Goal: Information Seeking & Learning: Learn about a topic

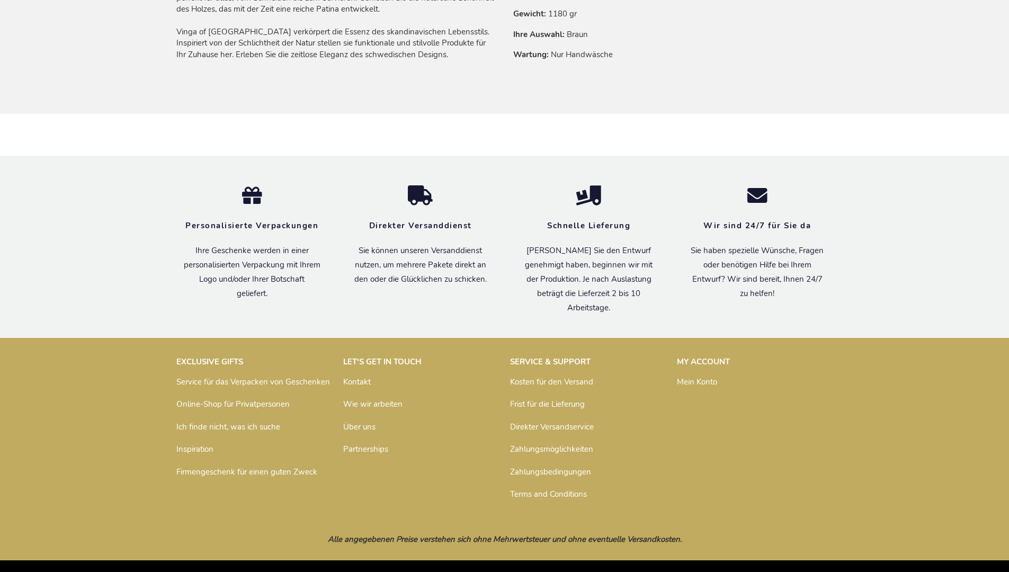
scroll to position [800, 0]
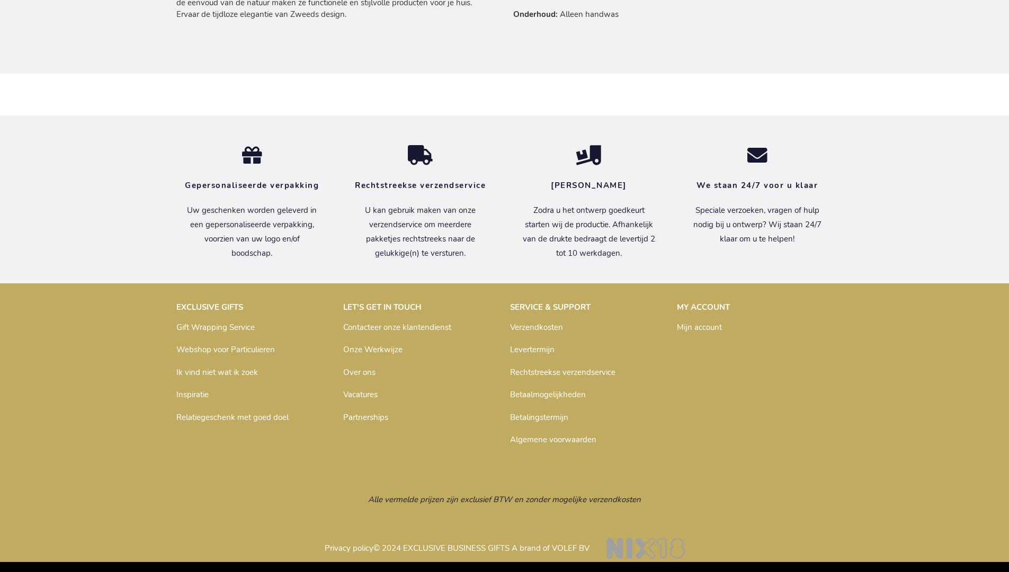
scroll to position [804, 0]
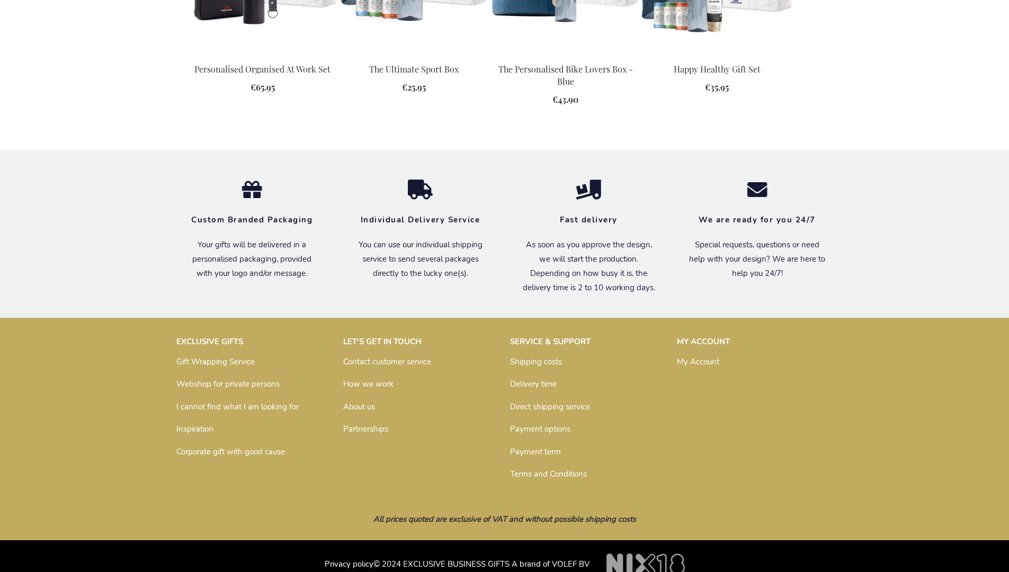
scroll to position [1099, 0]
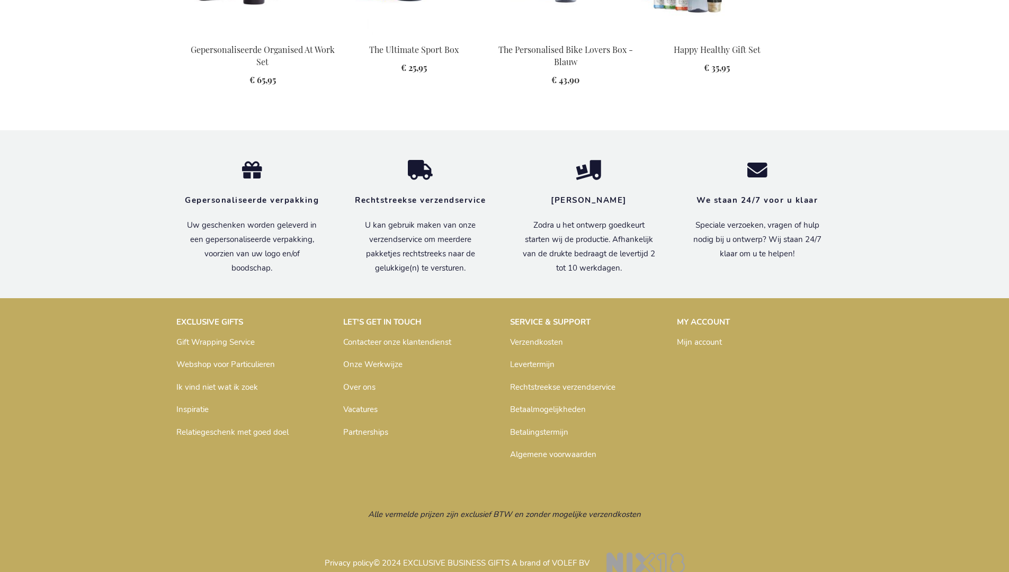
scroll to position [1119, 0]
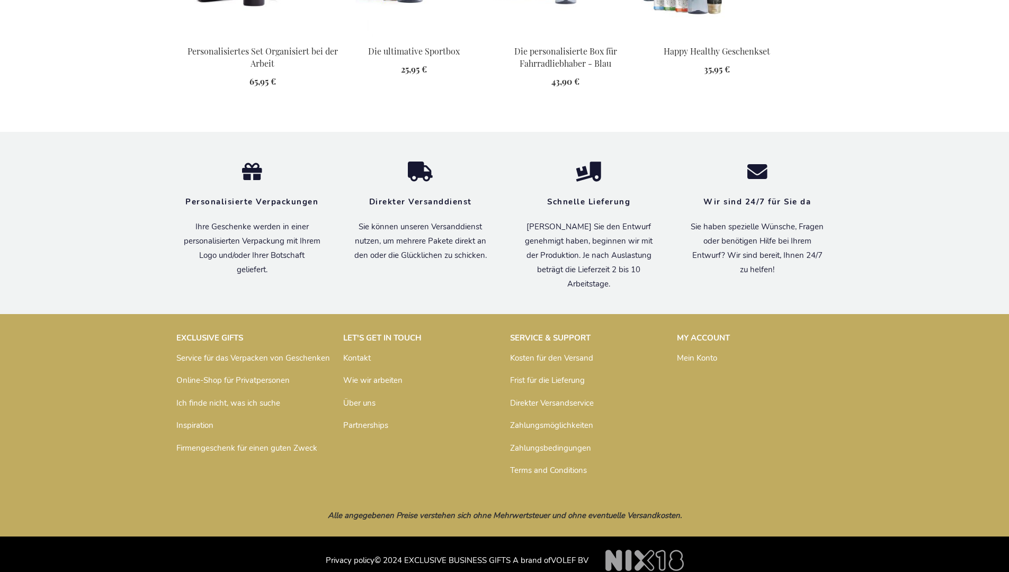
scroll to position [1114, 0]
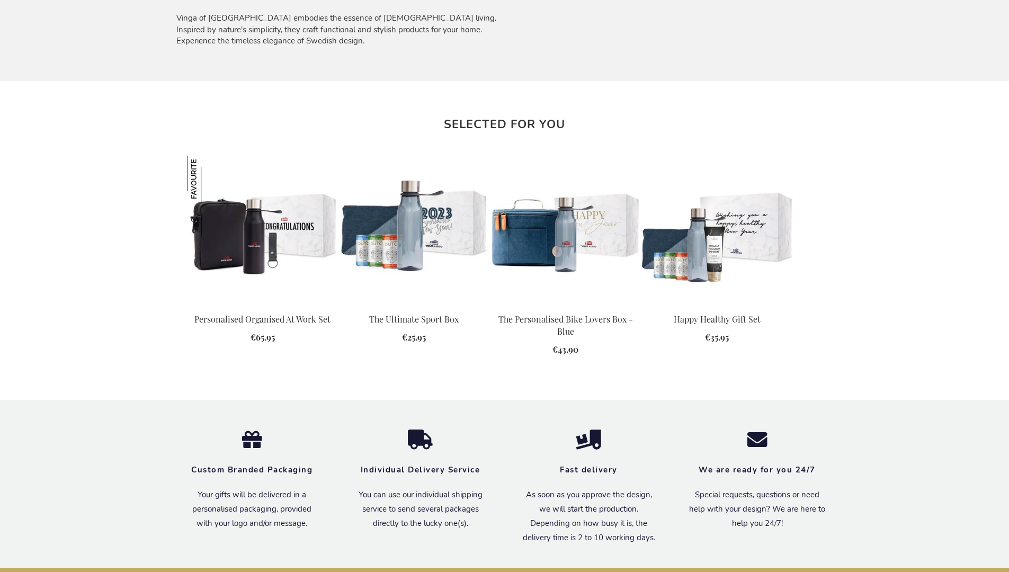
scroll to position [1099, 0]
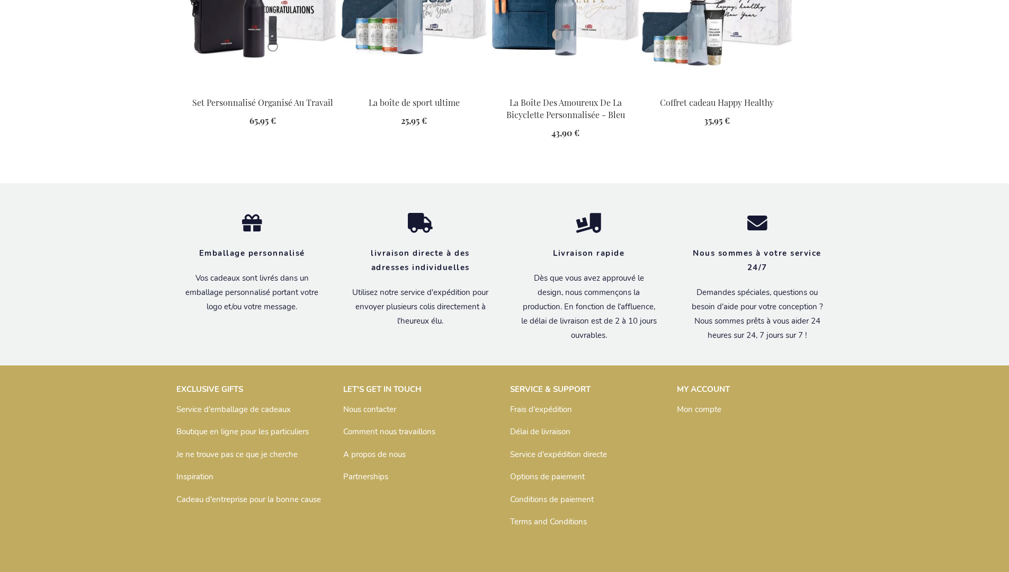
scroll to position [1124, 0]
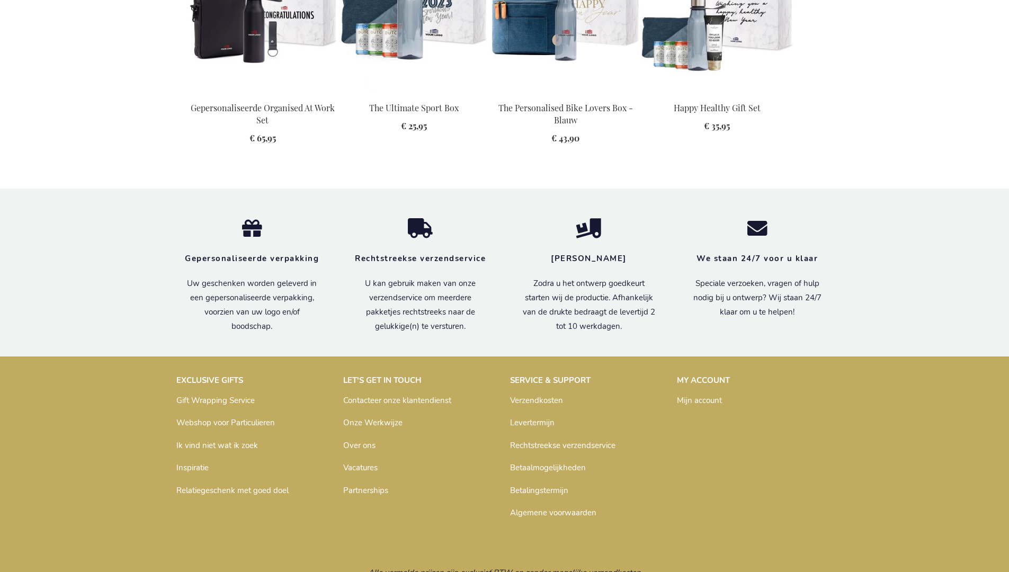
scroll to position [1119, 0]
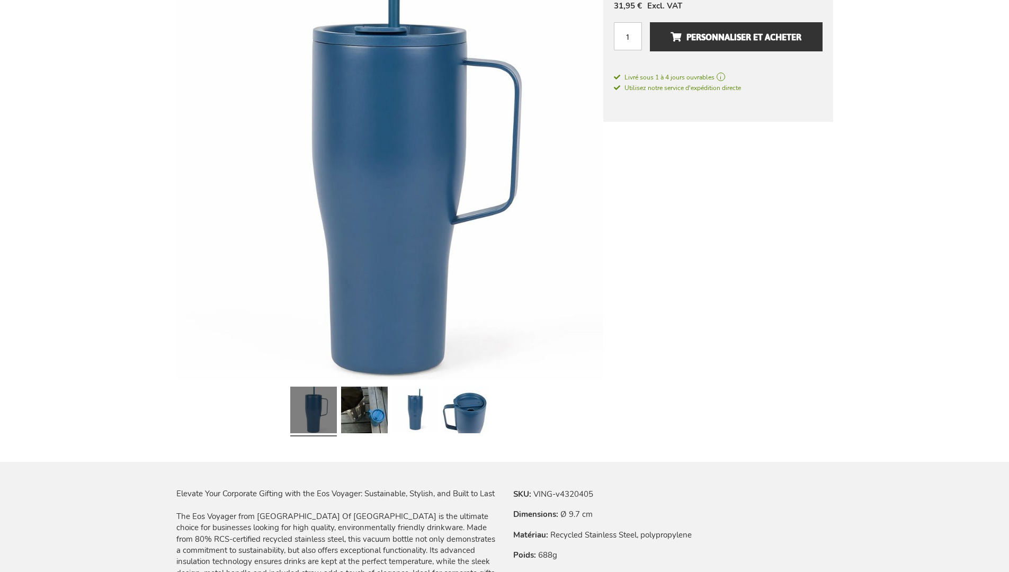
scroll to position [1112, 0]
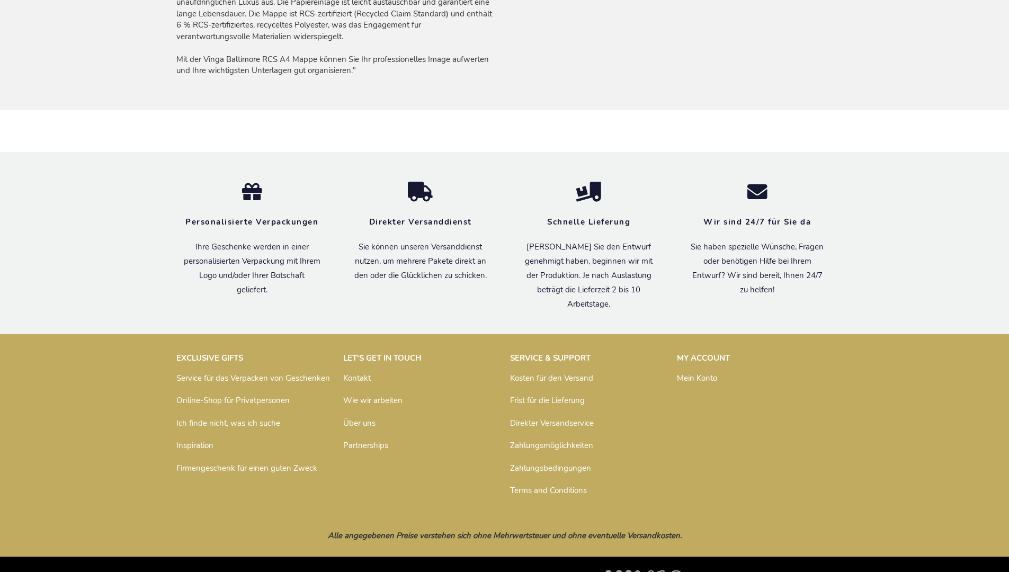
scroll to position [871, 0]
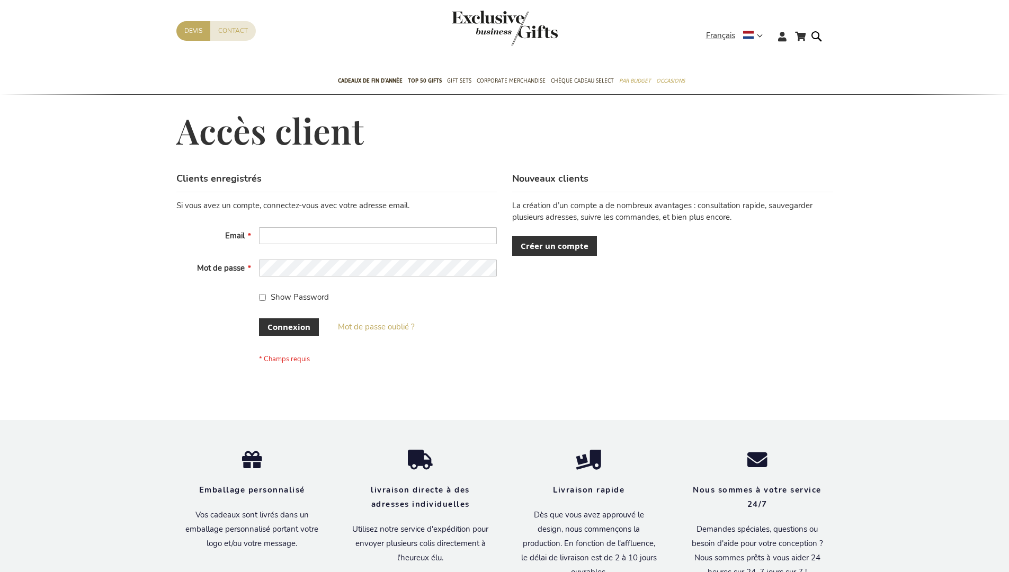
scroll to position [365, 0]
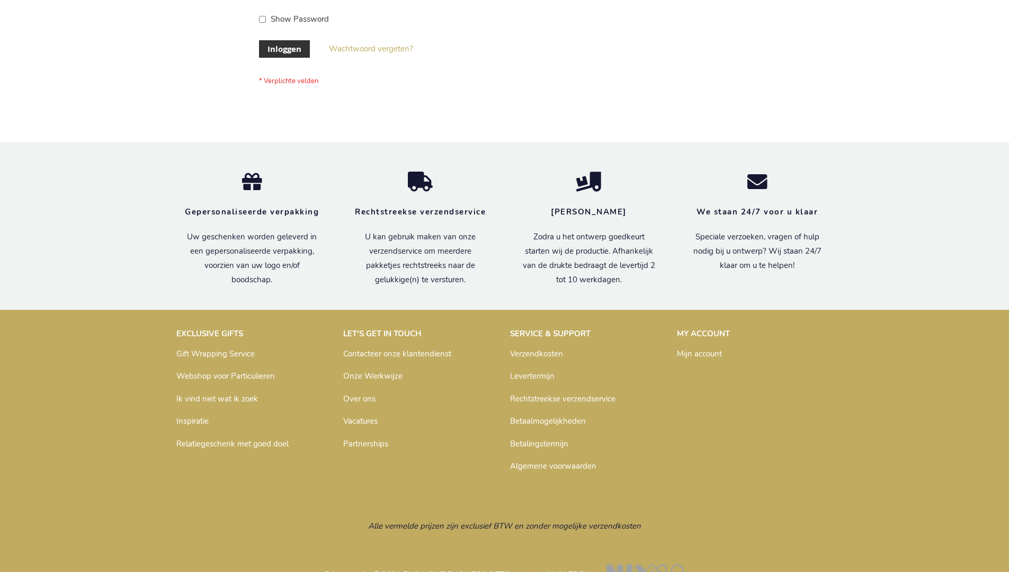
scroll to position [360, 0]
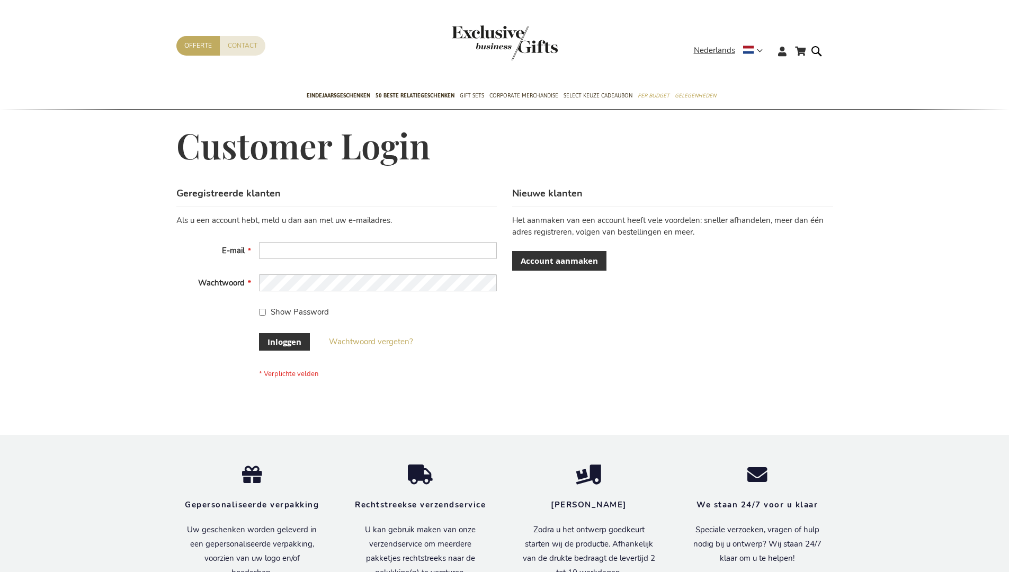
scroll to position [352, 0]
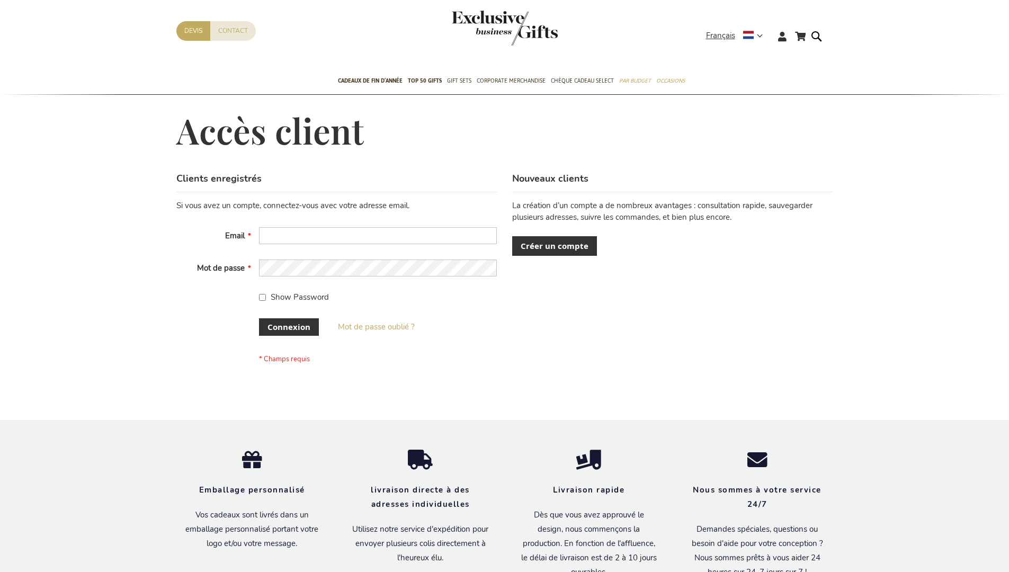
scroll to position [357, 0]
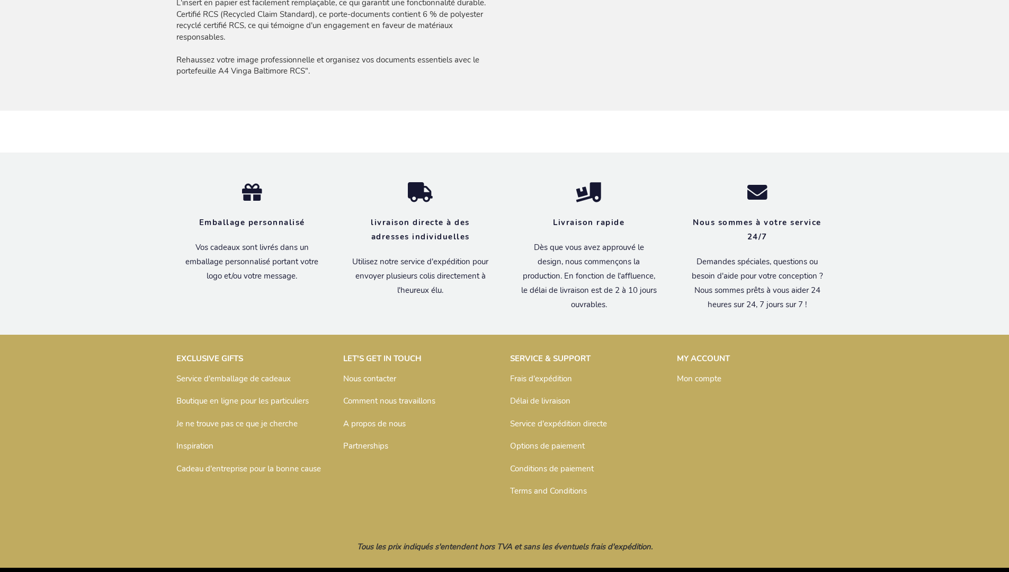
scroll to position [870, 0]
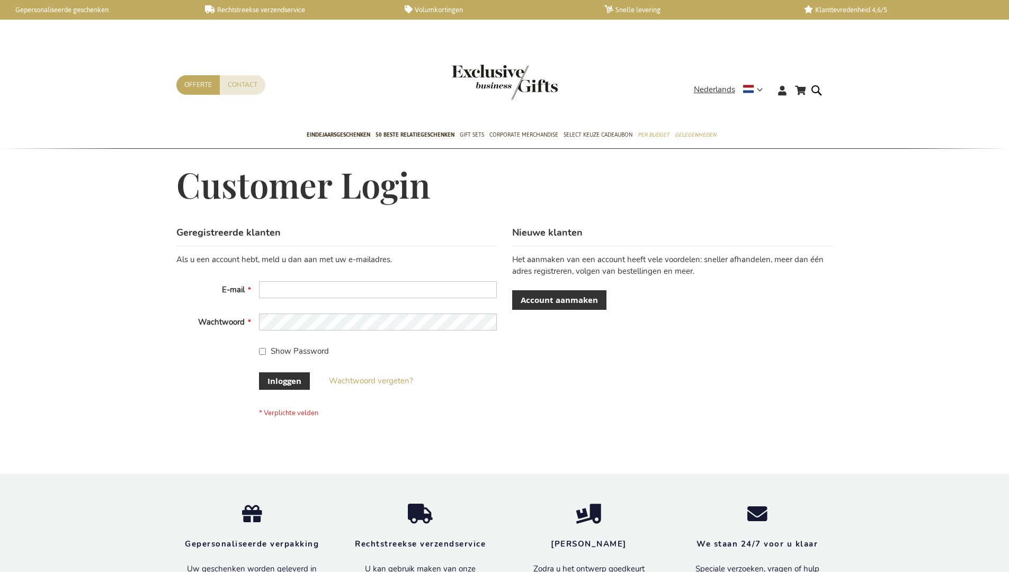
scroll to position [360, 0]
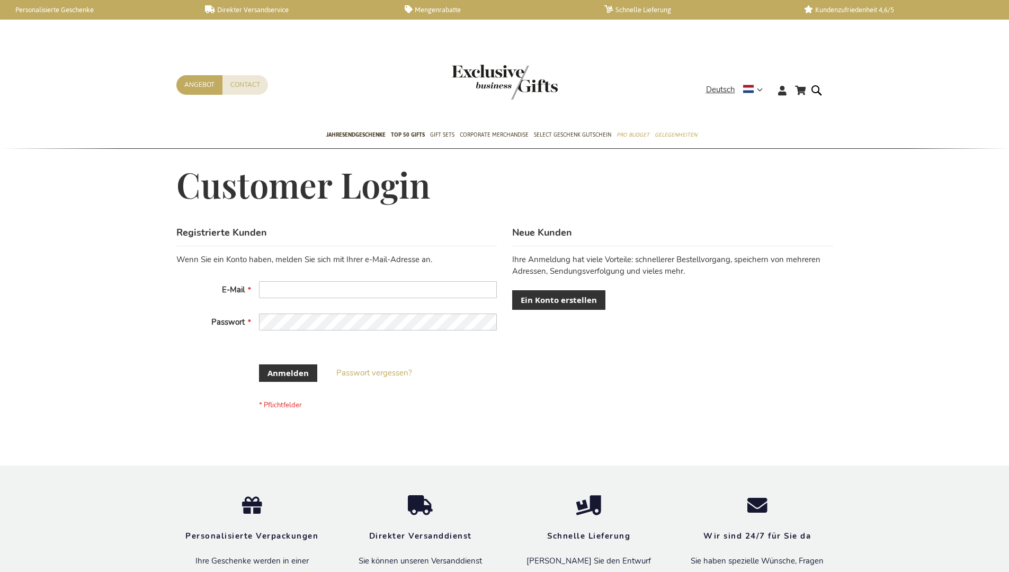
scroll to position [54, 0]
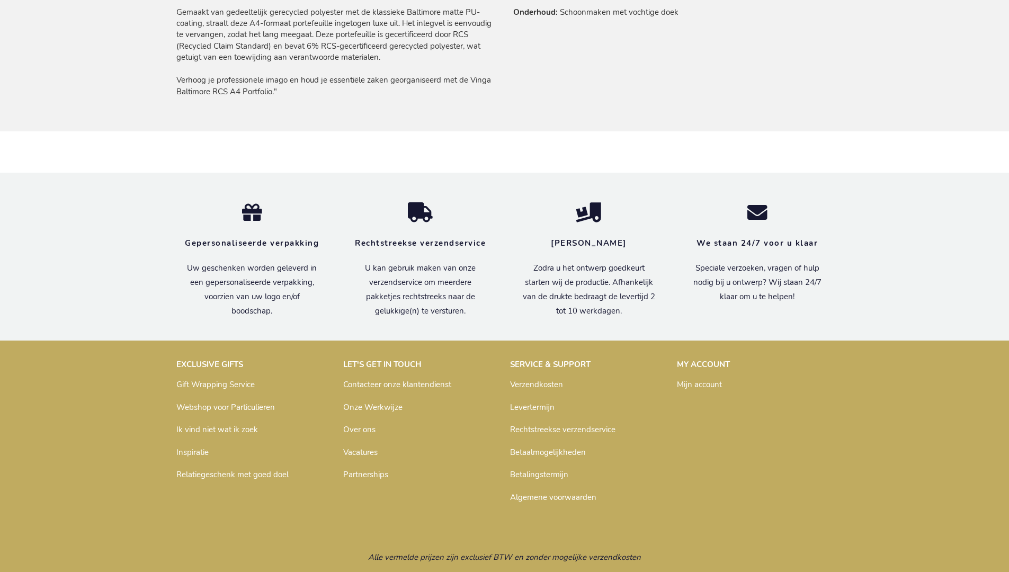
scroll to position [864, 0]
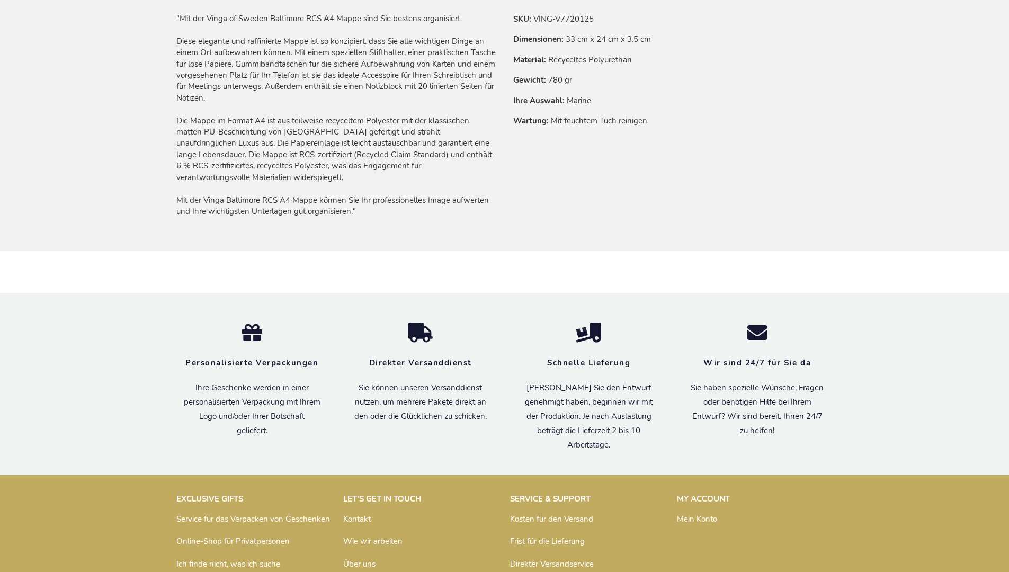
scroll to position [871, 0]
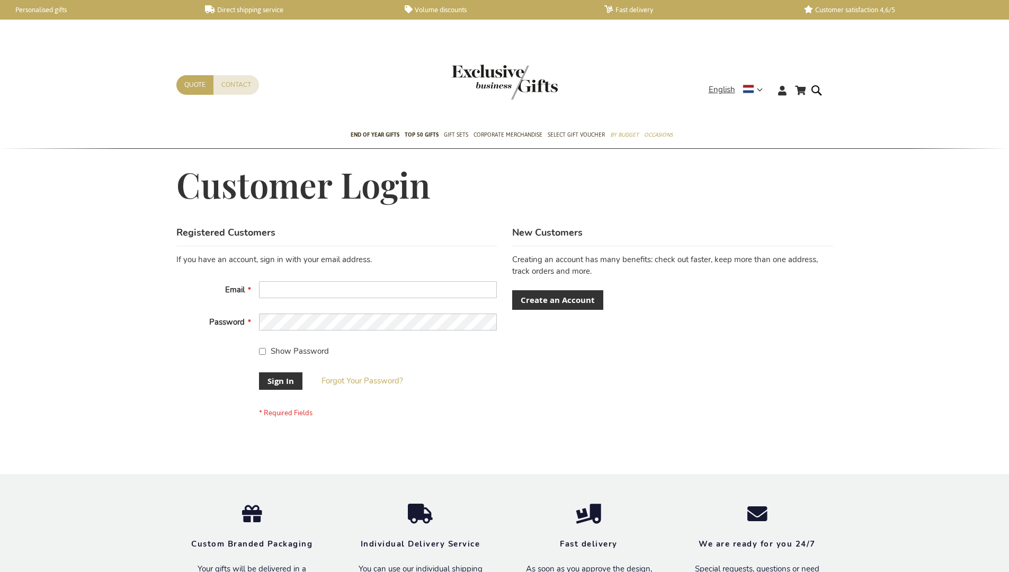
scroll to position [70, 0]
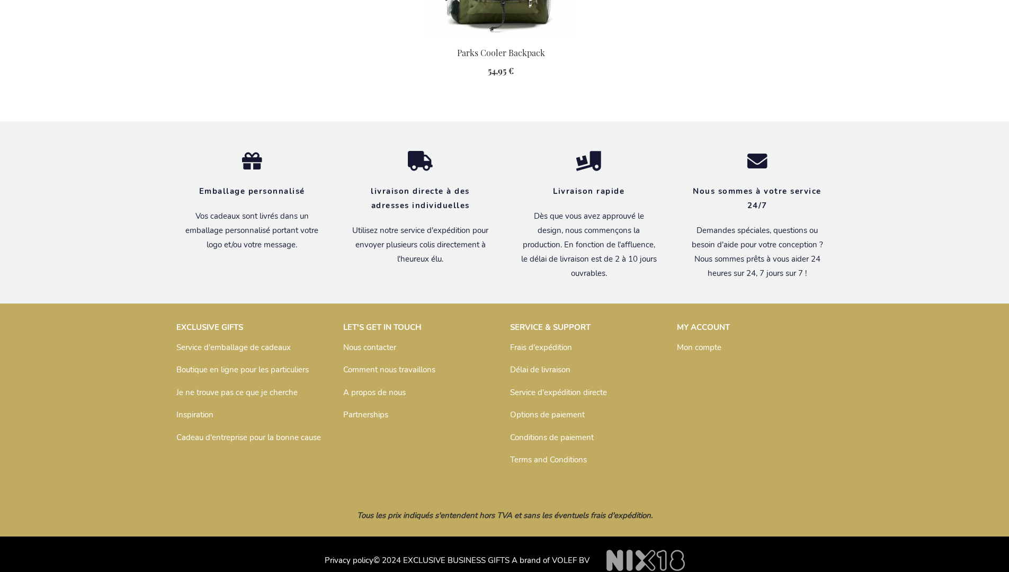
scroll to position [1291, 0]
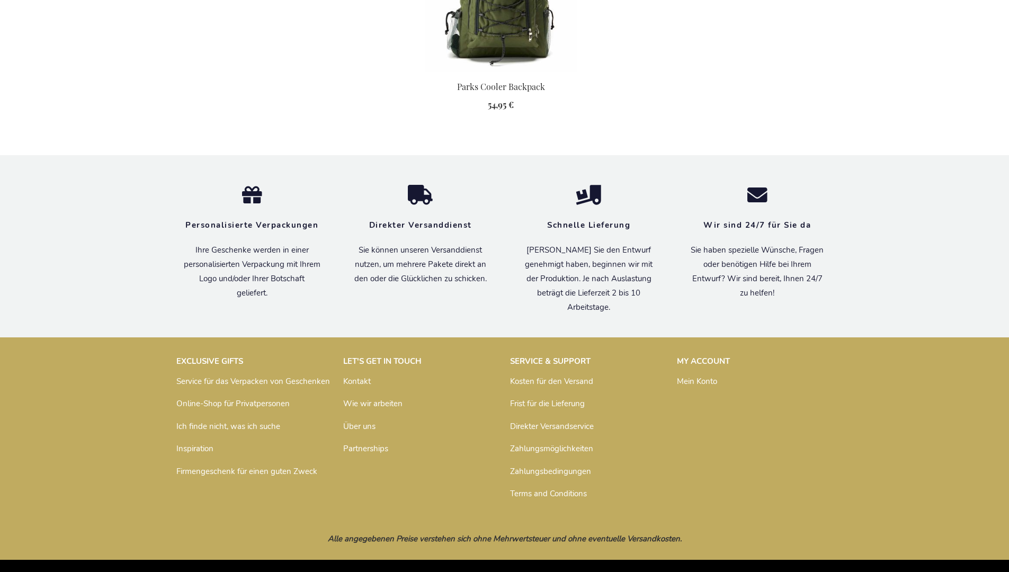
scroll to position [1280, 0]
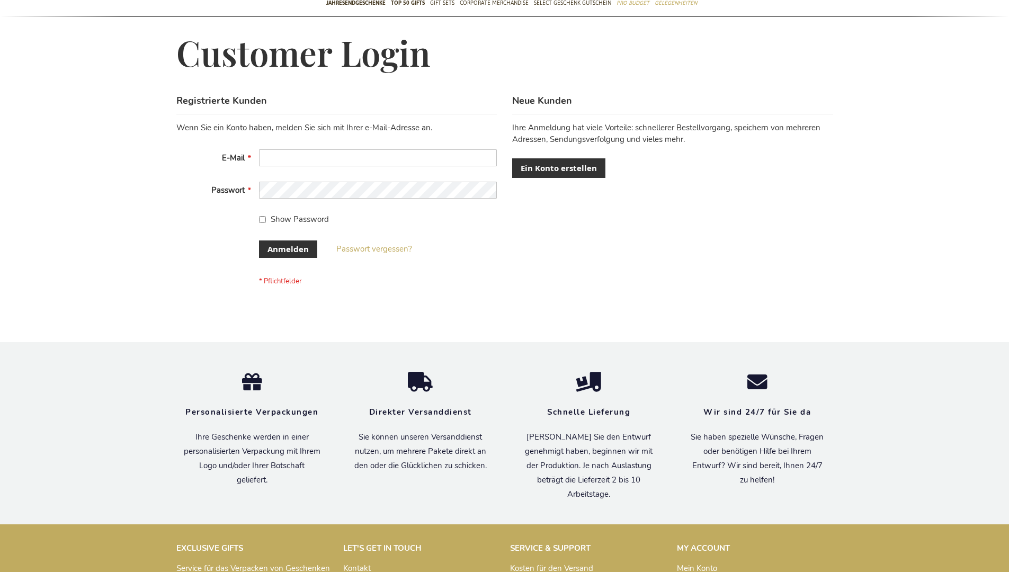
scroll to position [346, 0]
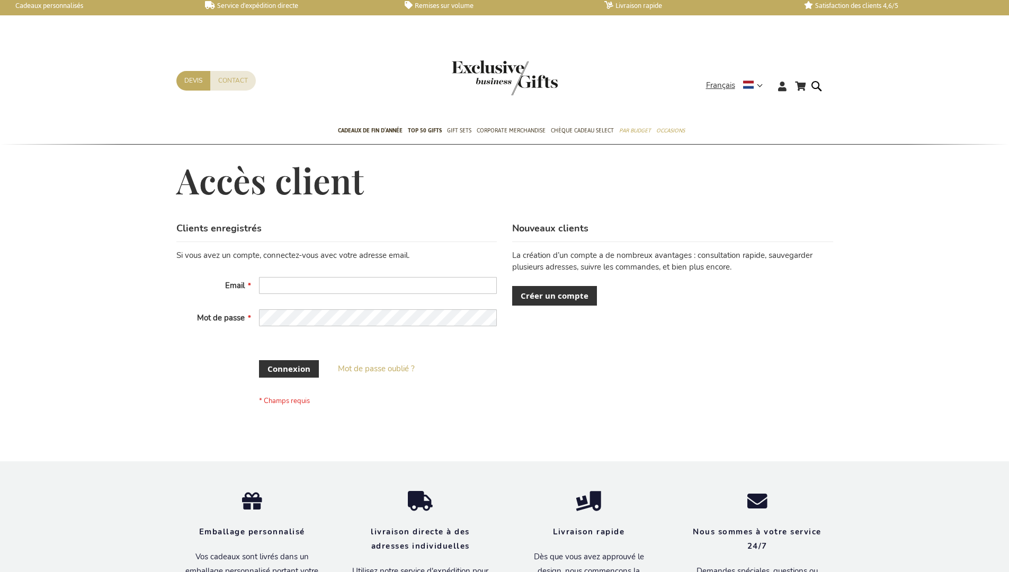
scroll to position [365, 0]
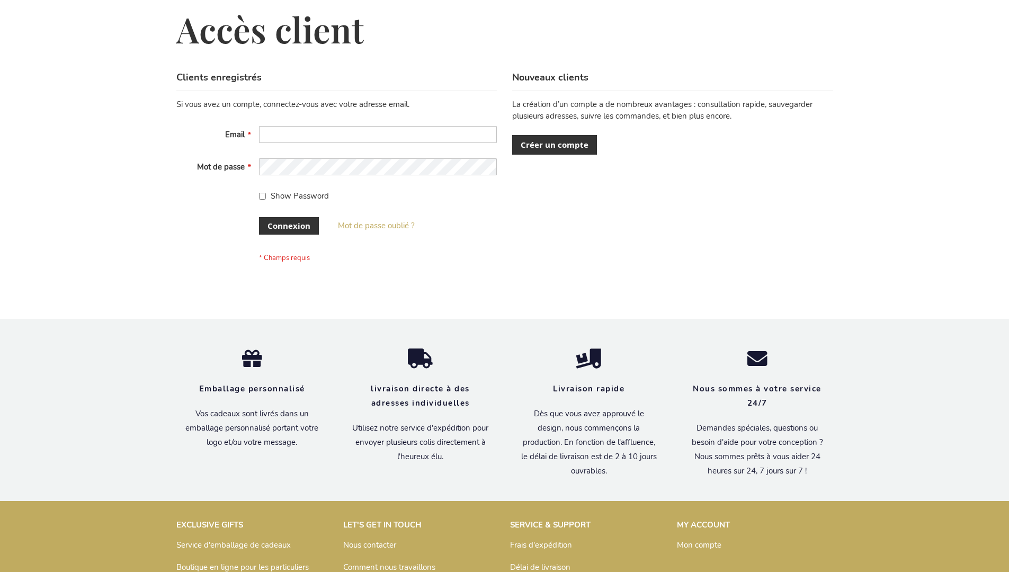
scroll to position [357, 0]
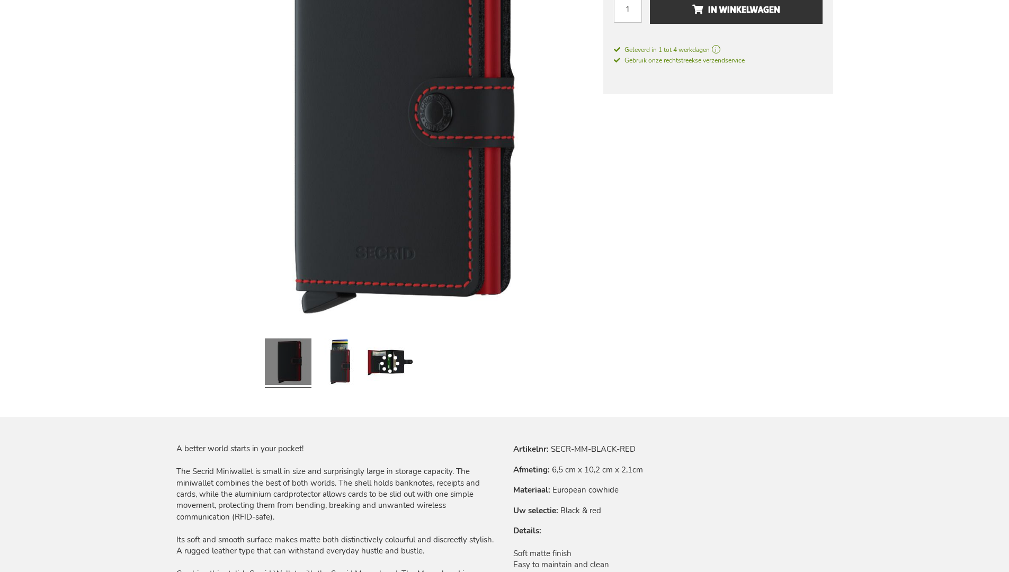
scroll to position [1349, 0]
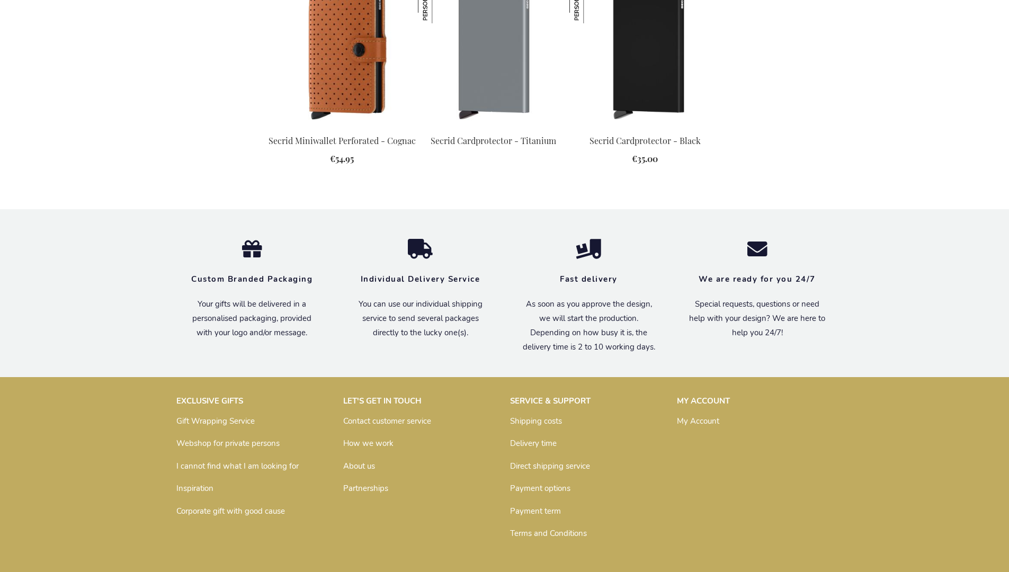
scroll to position [1345, 0]
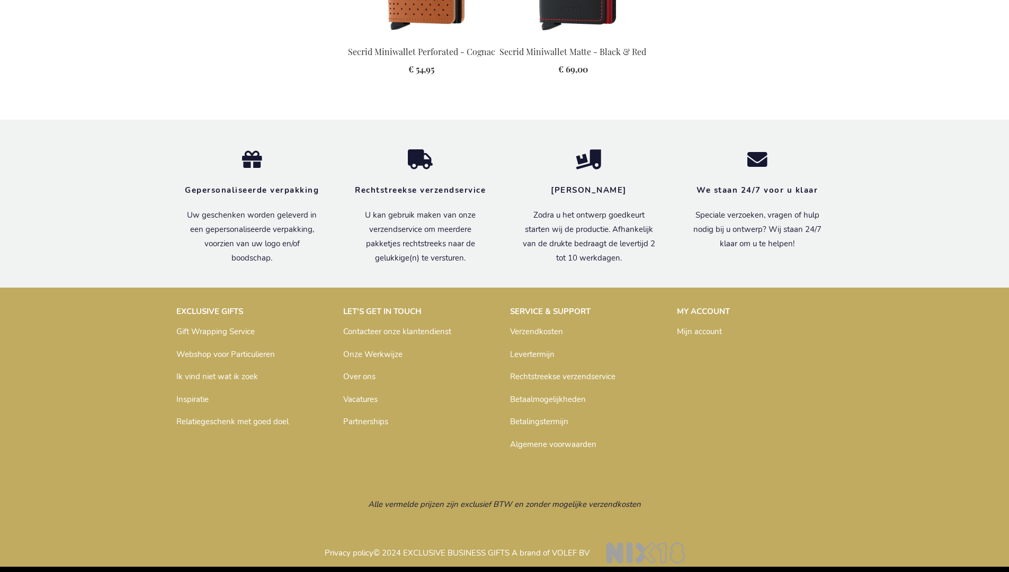
scroll to position [1353, 0]
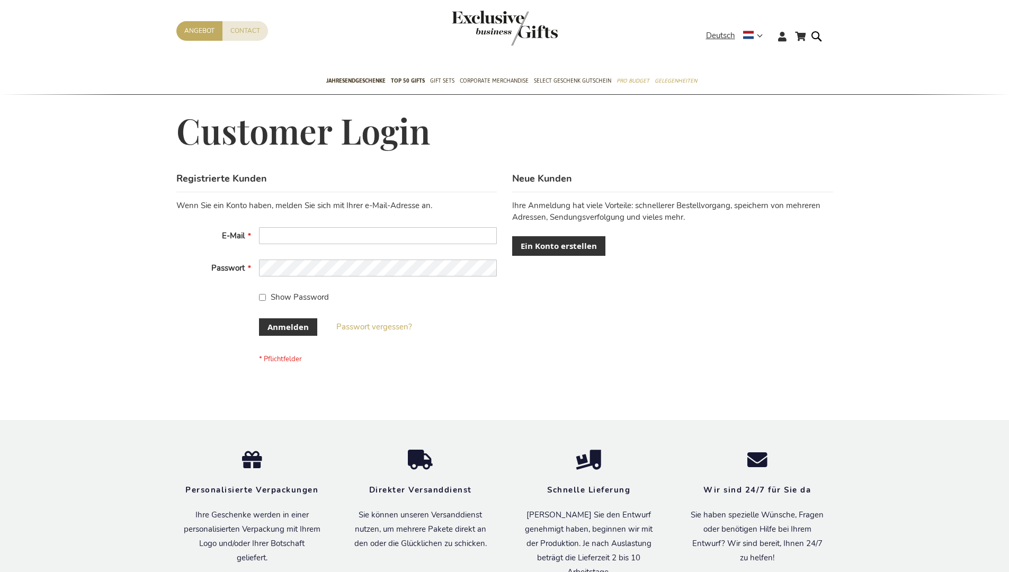
scroll to position [346, 0]
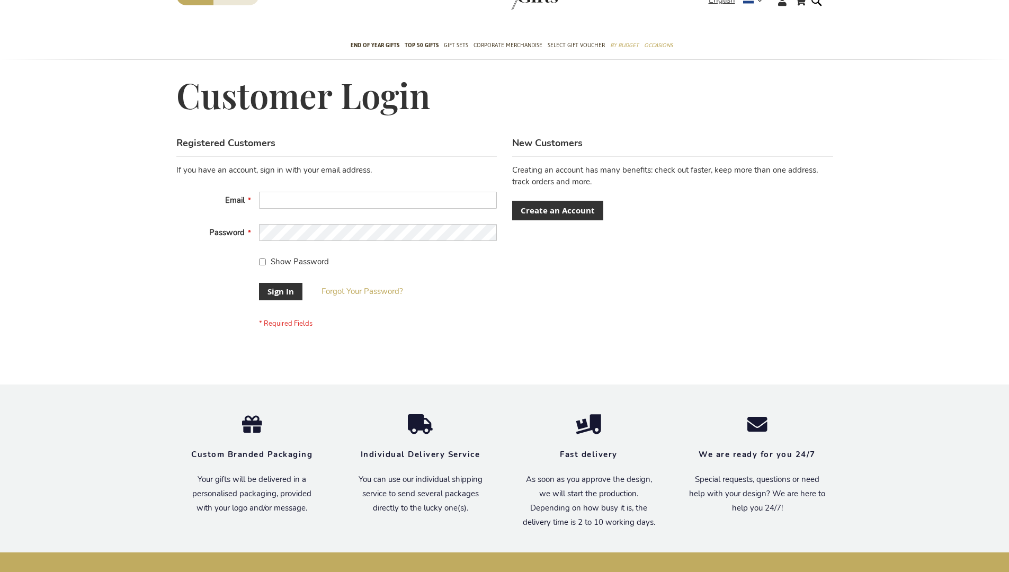
scroll to position [332, 0]
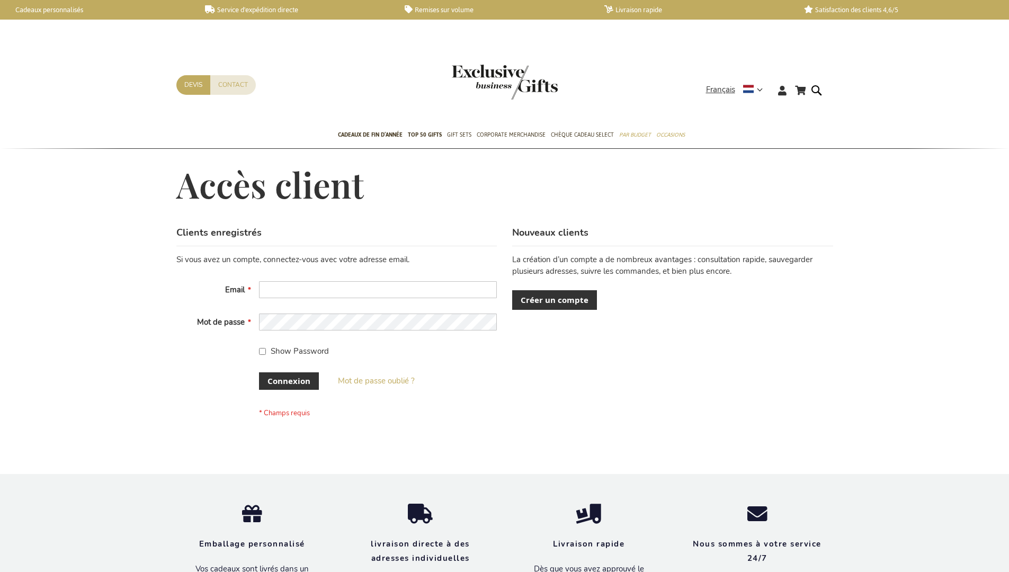
scroll to position [156, 0]
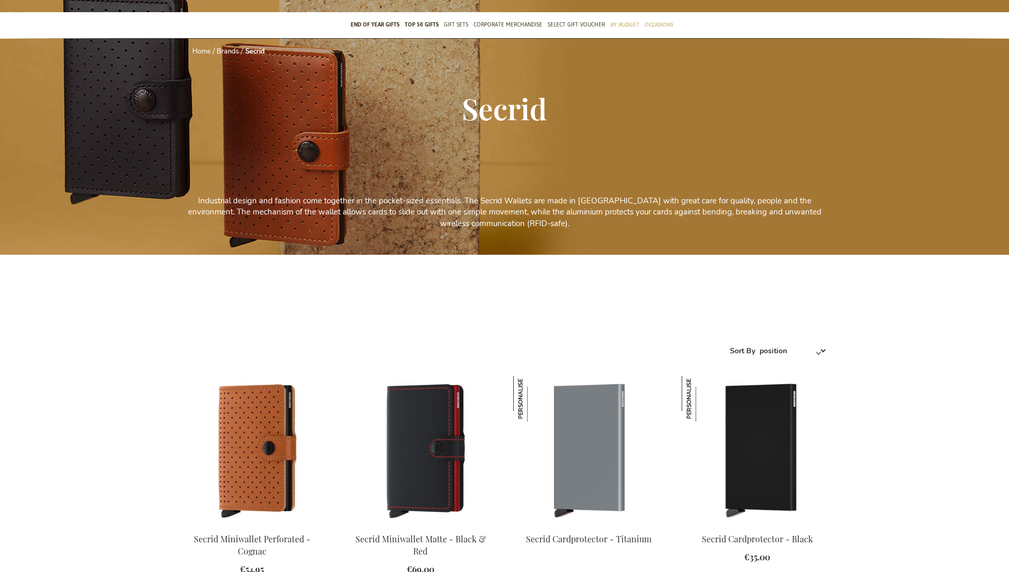
scroll to position [698, 0]
